Goal: Book appointment/travel/reservation

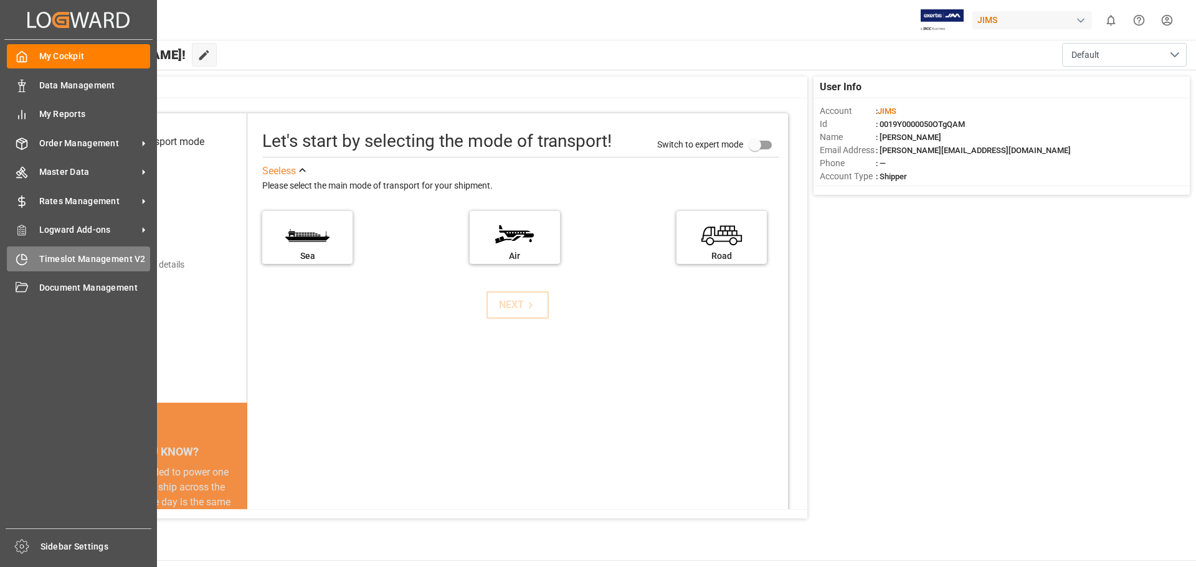
click at [70, 250] on div "Timeslot Management V2 Timeslot Management V2" at bounding box center [78, 259] width 143 height 24
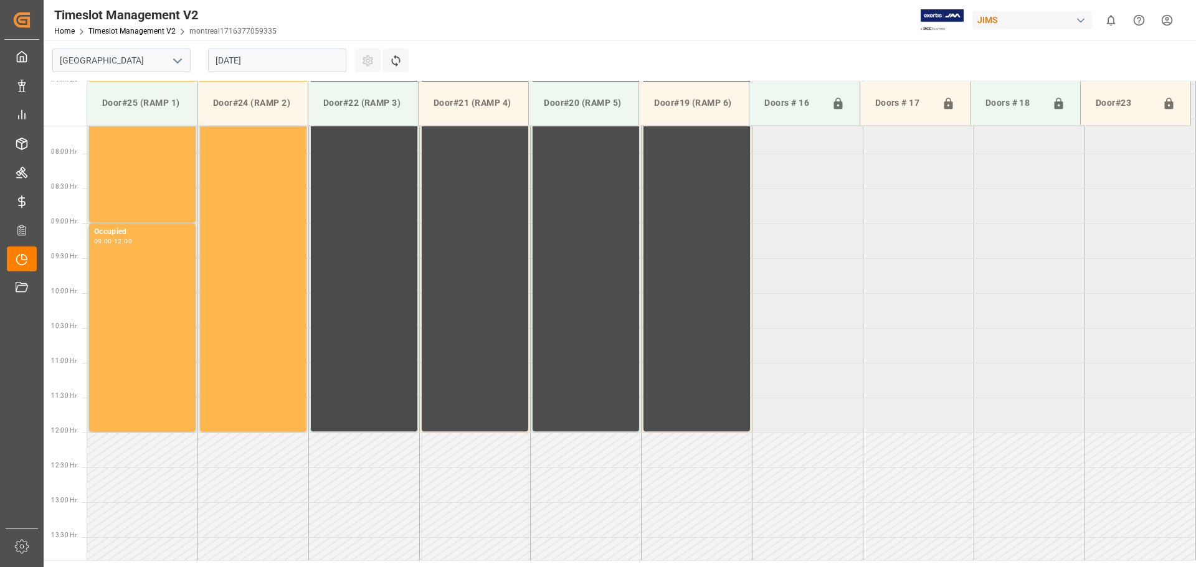
scroll to position [550, 0]
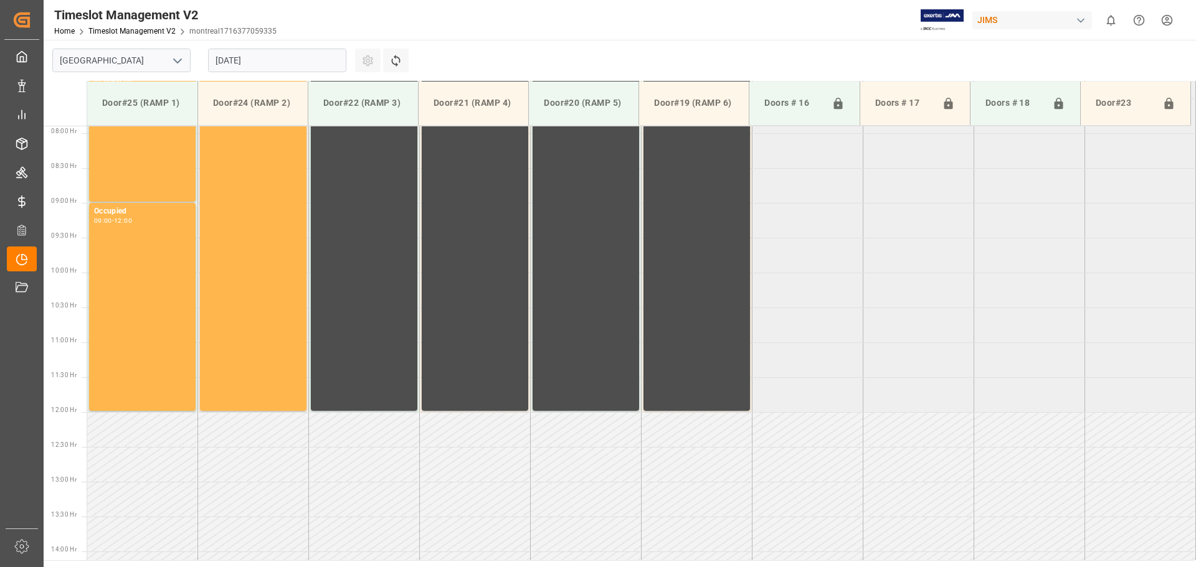
click at [173, 59] on icon "open menu" at bounding box center [177, 61] width 15 height 15
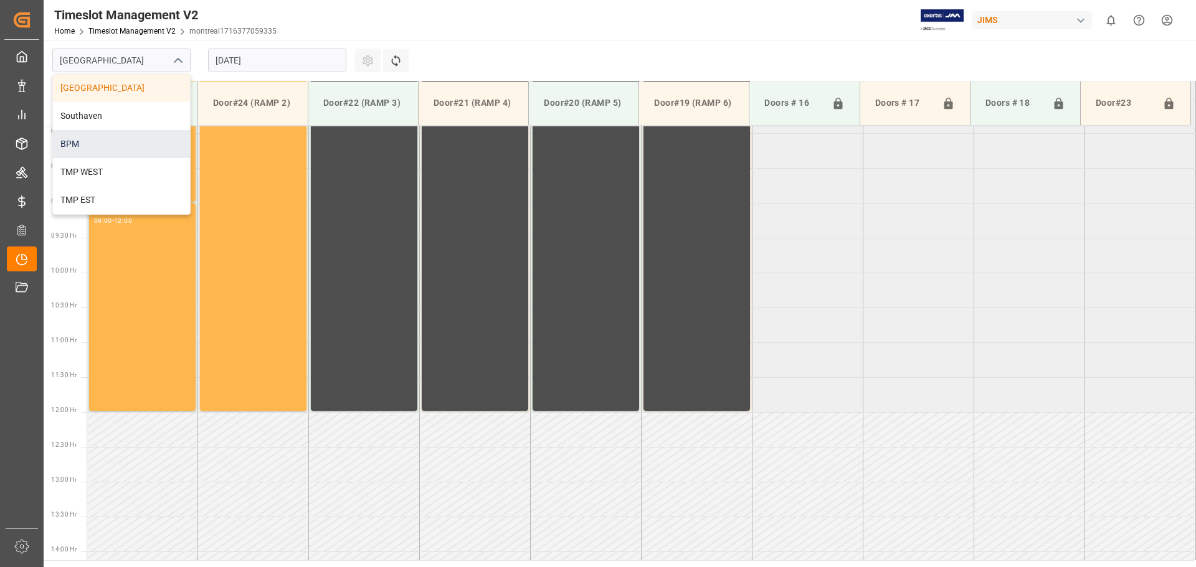
click at [142, 139] on div "BPM" at bounding box center [121, 144] width 137 height 28
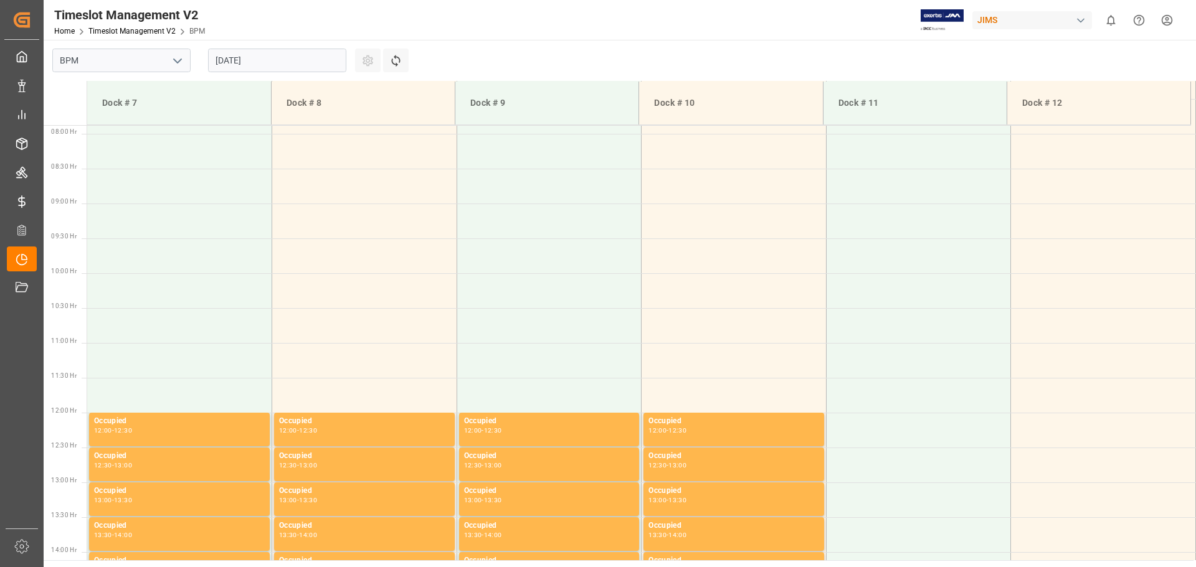
scroll to position [550, 0]
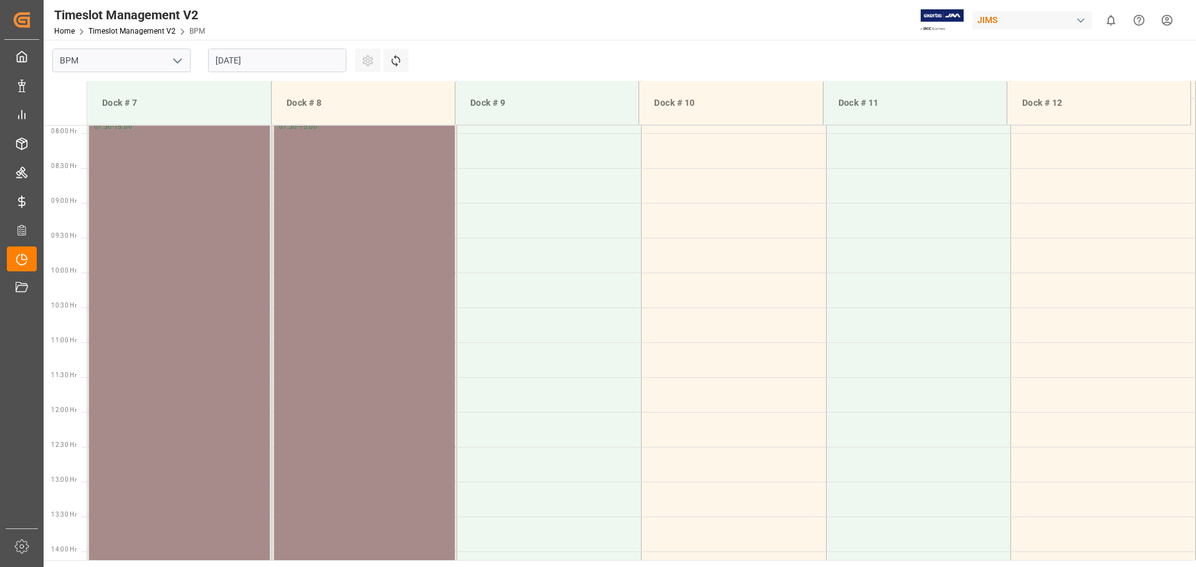
click at [290, 62] on input "[DATE]" at bounding box center [277, 61] width 138 height 24
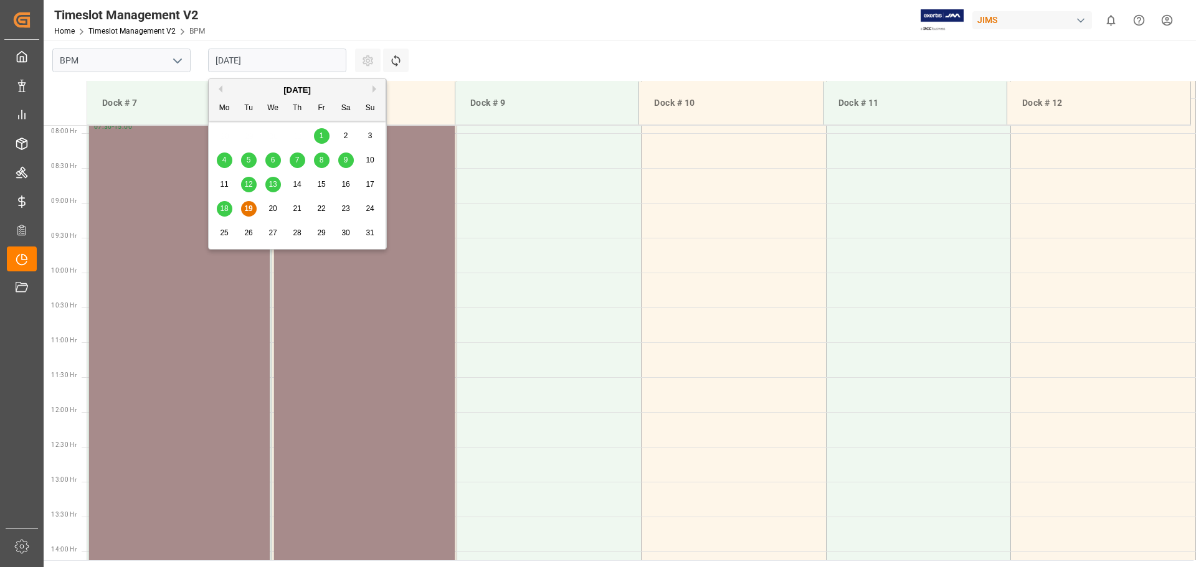
click at [251, 210] on span "19" at bounding box center [248, 208] width 8 height 9
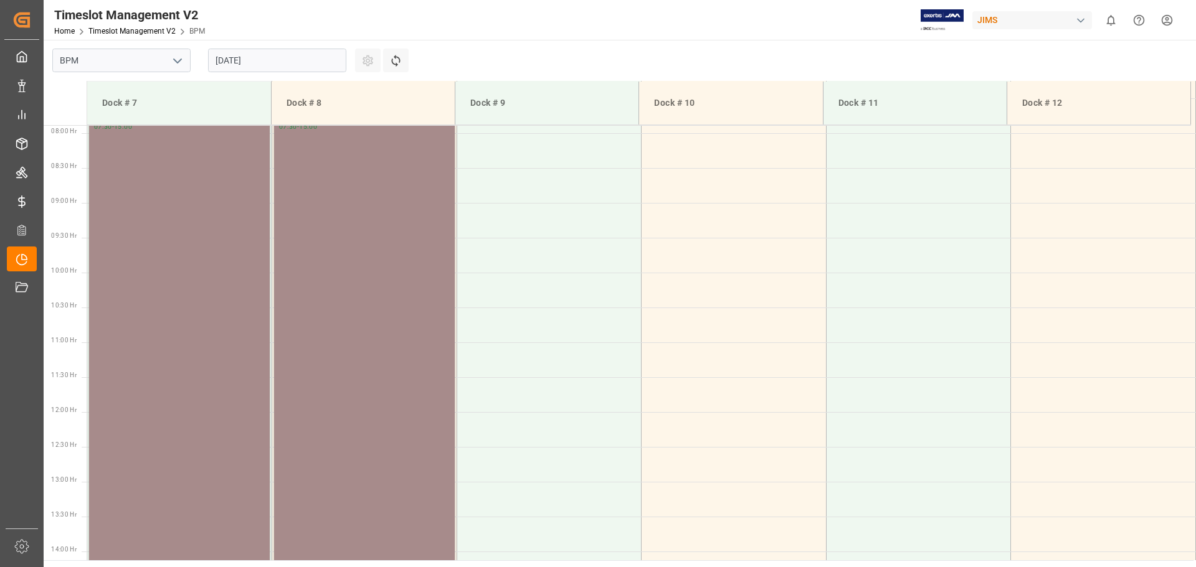
scroll to position [488, 0]
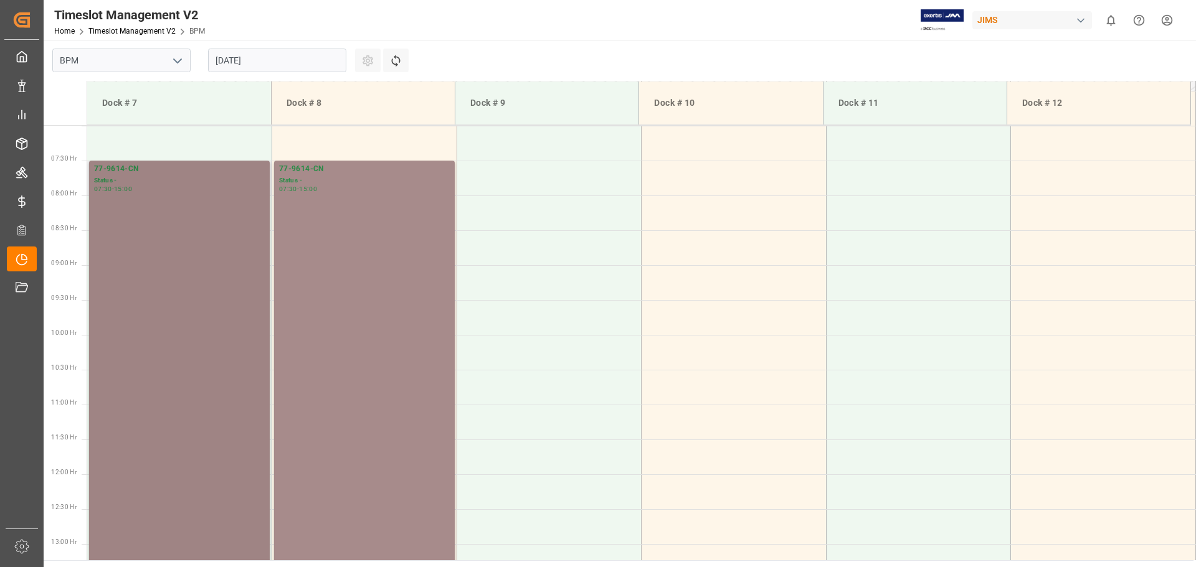
click at [230, 303] on div "77-9614-CN Status - 07:30 - 15:00" at bounding box center [179, 421] width 171 height 517
